Goal: Check status: Check status

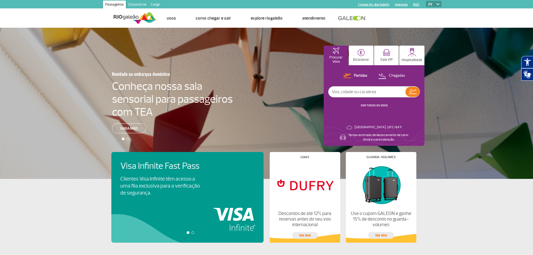
click at [346, 90] on input "text" at bounding box center [367, 92] width 77 height 11
click at [353, 90] on input "text" at bounding box center [367, 92] width 77 height 11
type input "[GEOGRAPHIC_DATA]"
click at [411, 90] on img at bounding box center [413, 91] width 8 height 5
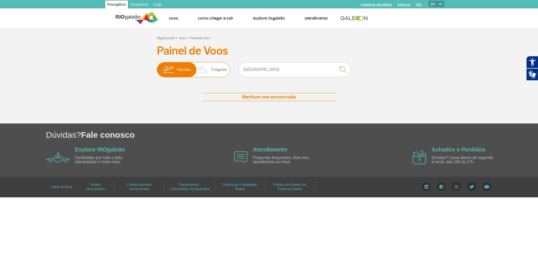
click at [183, 70] on span "Partidas" at bounding box center [183, 69] width 13 height 15
click at [157, 67] on input "Partidas Chegadas" at bounding box center [157, 67] width 0 height 0
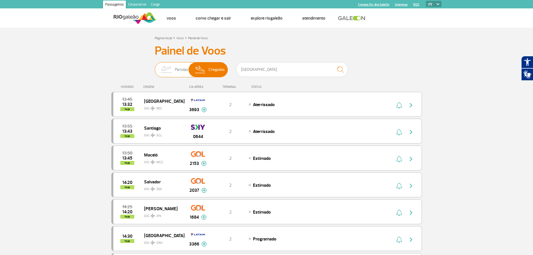
click at [174, 72] on img at bounding box center [166, 69] width 18 height 15
click at [155, 67] on input "Partidas Chegadas" at bounding box center [155, 67] width 0 height 0
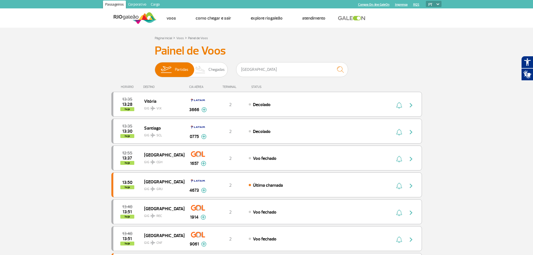
click at [124, 15] on img at bounding box center [135, 18] width 43 height 14
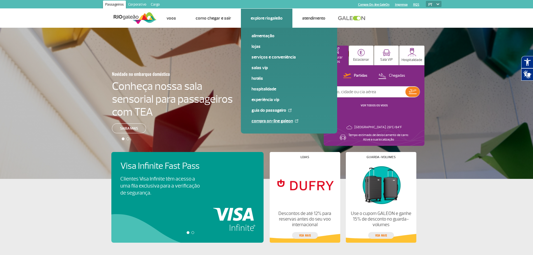
click at [262, 120] on link "Compra On-line GaleOn" at bounding box center [289, 121] width 75 height 6
